Goal: Task Accomplishment & Management: Use online tool/utility

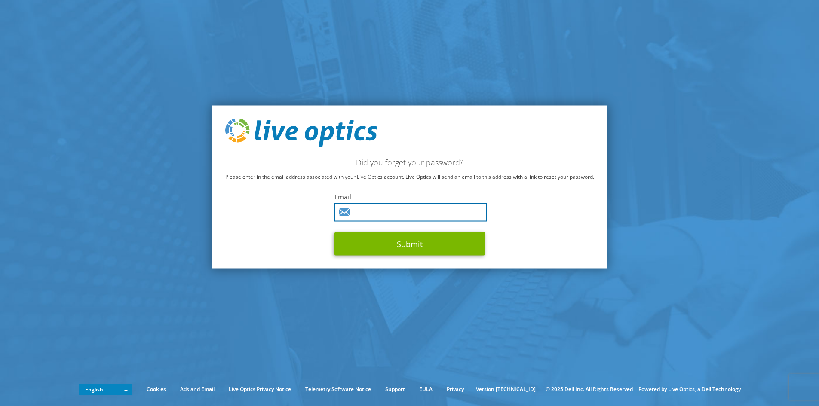
click at [417, 216] on input "text" at bounding box center [411, 212] width 152 height 18
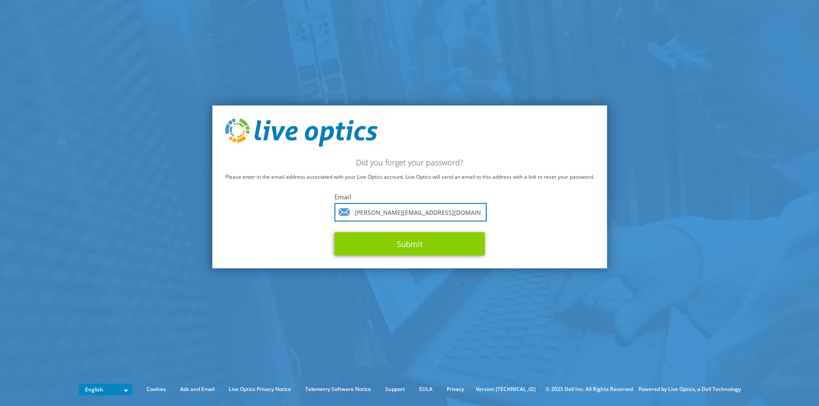
type input "zeeshan.muhammad@bankalhabib.com"
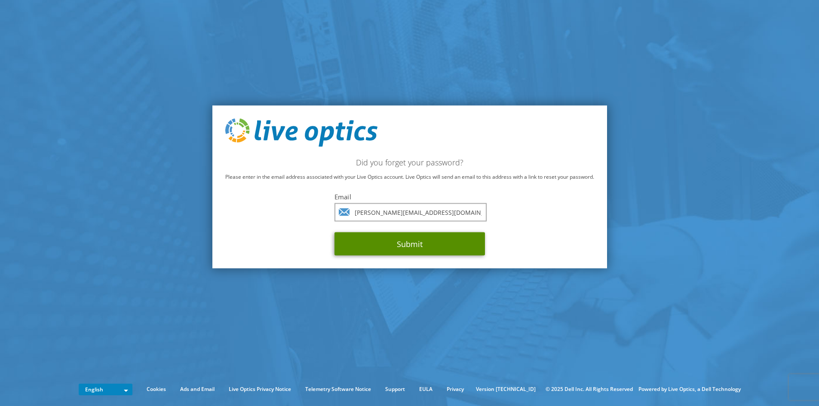
click at [435, 250] on button "Submit" at bounding box center [410, 243] width 150 height 23
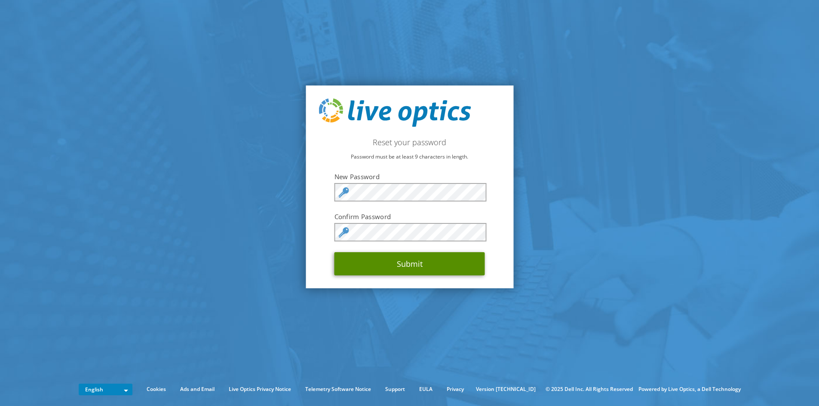
click at [411, 265] on button "Submit" at bounding box center [410, 263] width 150 height 23
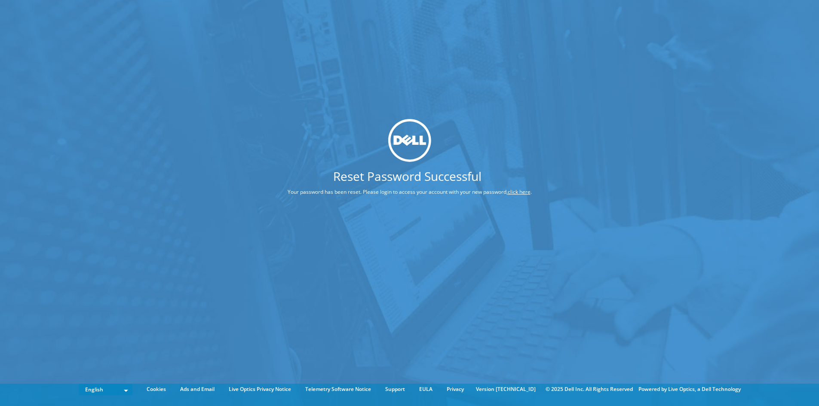
click at [522, 193] on link "click here" at bounding box center [519, 191] width 23 height 7
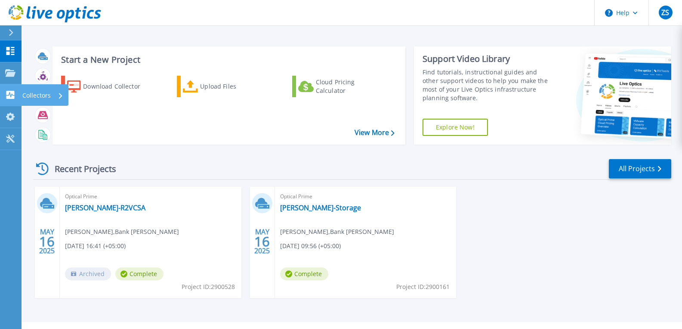
click at [6, 87] on link "Collectors Collectors" at bounding box center [10, 95] width 21 height 22
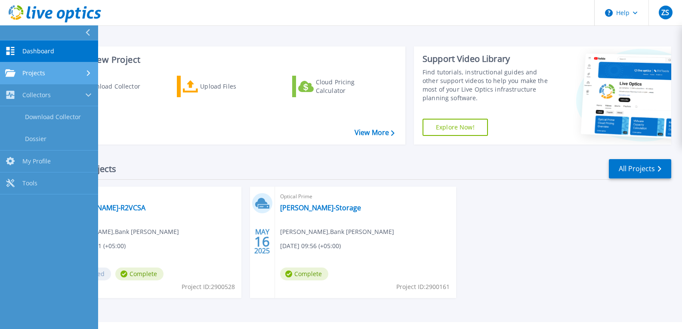
click at [19, 77] on div "Projects" at bounding box center [25, 73] width 40 height 8
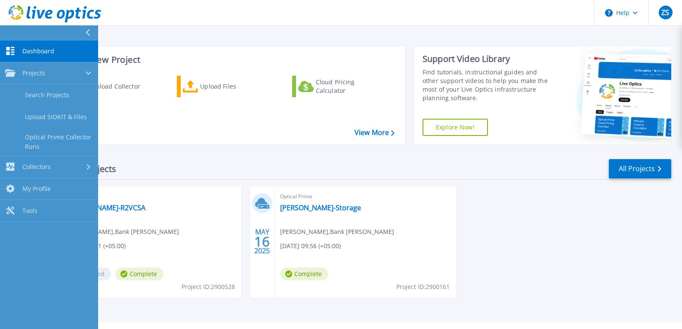
click at [155, 131] on div "Download Collector Upload Files Cloud Pricing Calculator" at bounding box center [227, 104] width 347 height 71
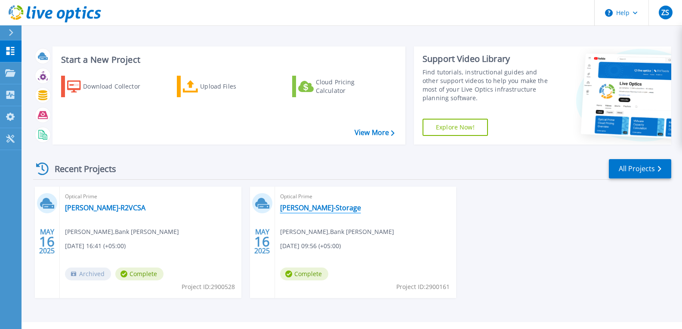
click at [303, 207] on link "[PERSON_NAME]-Storage" at bounding box center [320, 207] width 81 height 9
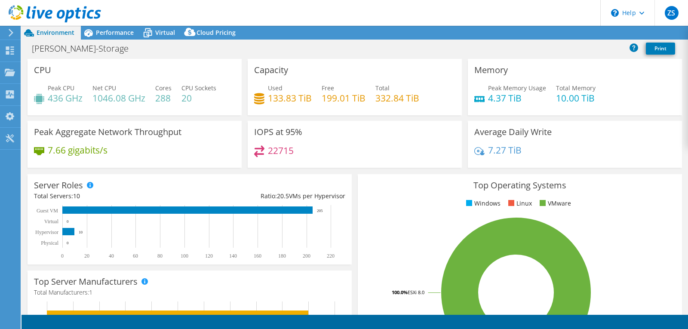
select select "USD"
click at [121, 35] on span "Performance" at bounding box center [115, 32] width 38 height 8
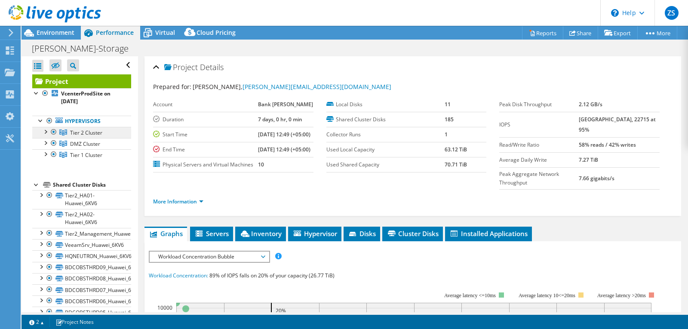
click at [81, 133] on span "Tier 2 Cluster" at bounding box center [86, 132] width 32 height 7
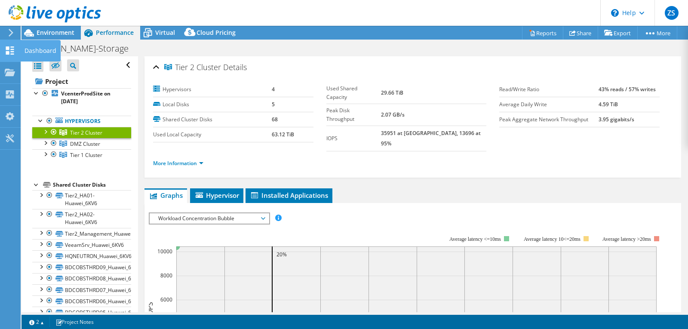
click at [15, 53] on icon at bounding box center [10, 50] width 10 height 8
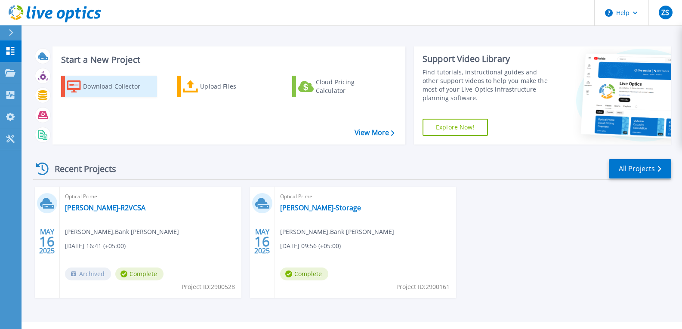
click at [107, 92] on div "Download Collector" at bounding box center [117, 86] width 69 height 17
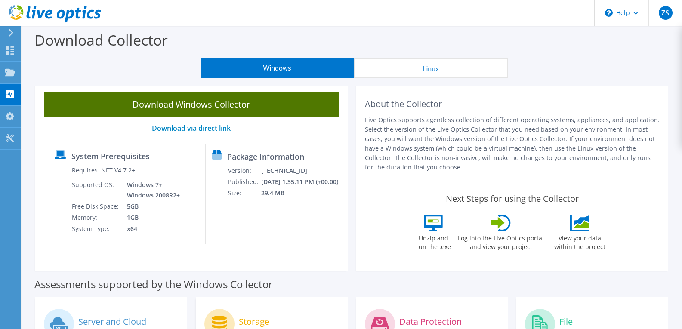
click at [189, 103] on link "Download Windows Collector" at bounding box center [191, 105] width 295 height 26
